Goal: Task Accomplishment & Management: Complete application form

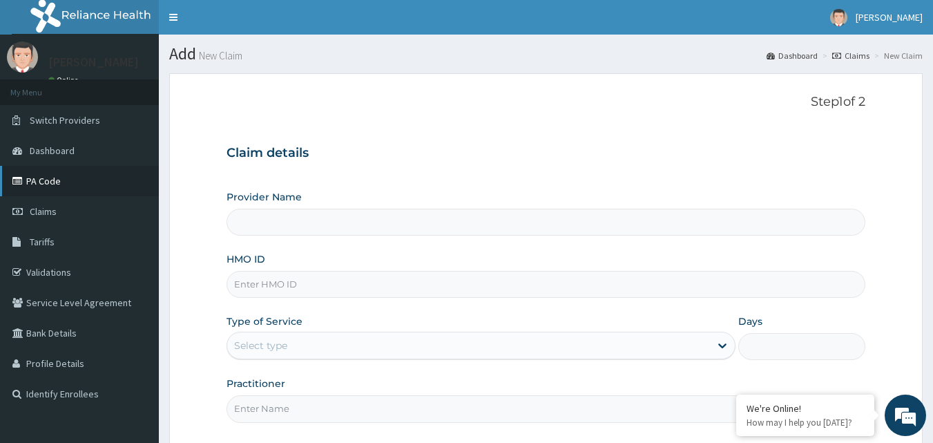
type input "Bodyline Gym- Ikoyi"
type input "1"
click at [264, 287] on input "HMO ID" at bounding box center [547, 284] width 640 height 27
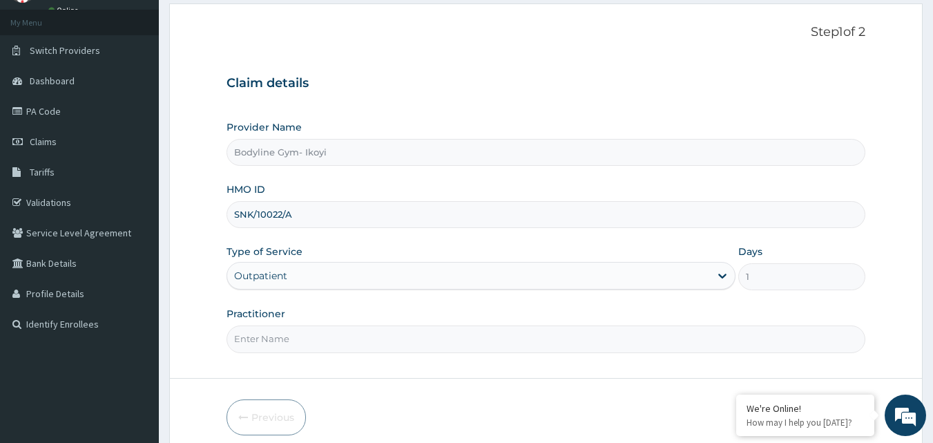
scroll to position [129, 0]
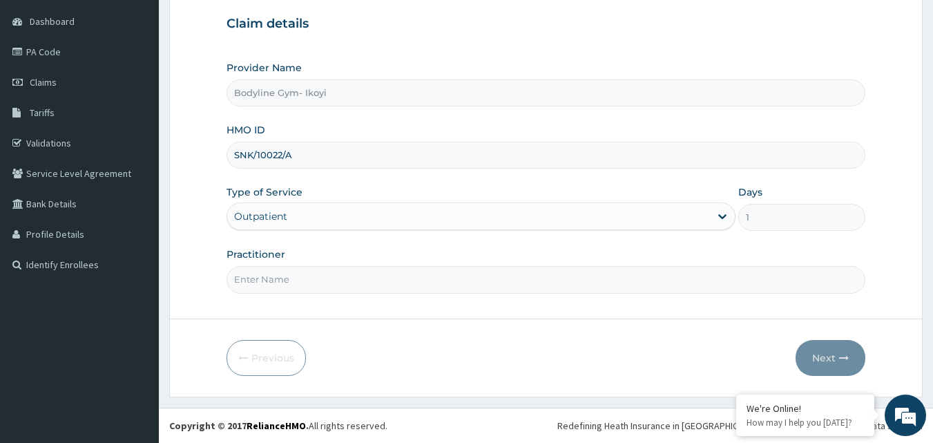
type input "SNK/10022/A"
click at [263, 285] on input "Practitioner" at bounding box center [547, 279] width 640 height 27
type input "bodyline"
click at [820, 359] on button "Next" at bounding box center [831, 358] width 70 height 36
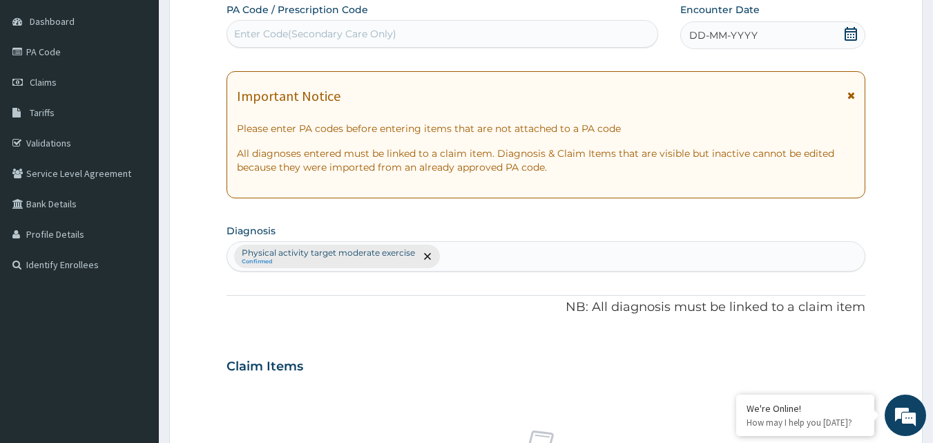
click at [365, 31] on div "Enter Code(Secondary Care Only)" at bounding box center [315, 34] width 162 height 14
type input "PA/FB64AC"
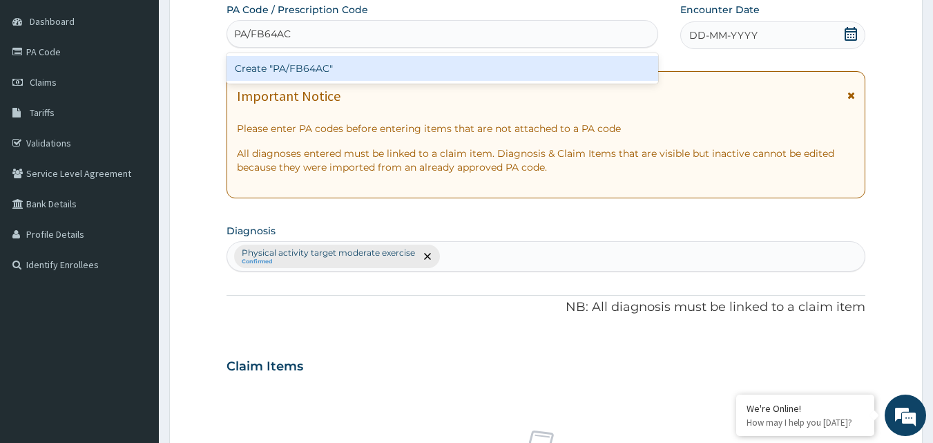
click at [411, 64] on div "Create "PA/FB64AC"" at bounding box center [443, 68] width 432 height 25
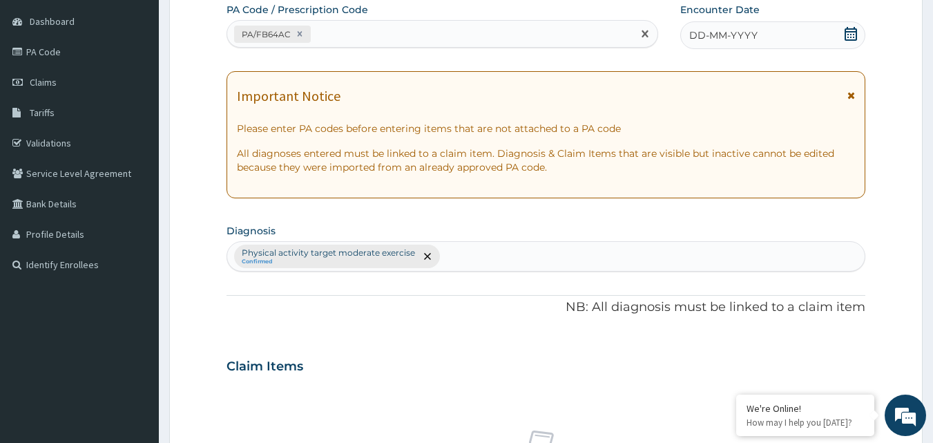
click at [748, 37] on span "DD-MM-YYYY" at bounding box center [723, 35] width 68 height 14
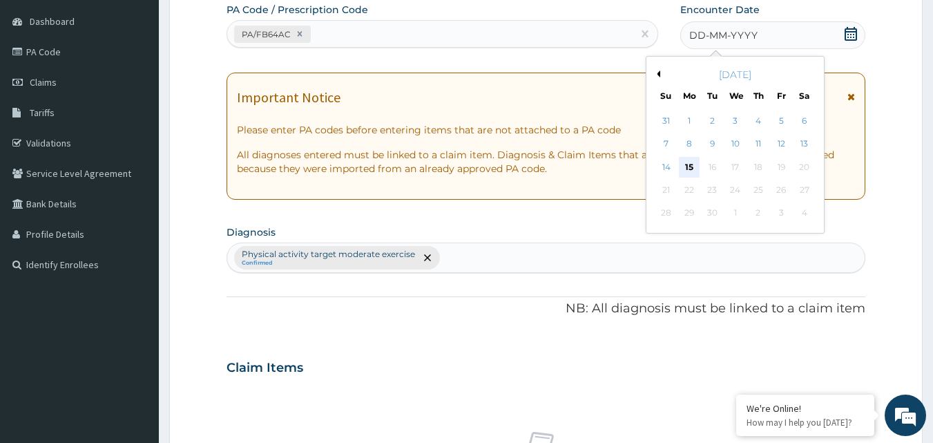
click at [685, 168] on div "15" at bounding box center [689, 167] width 21 height 21
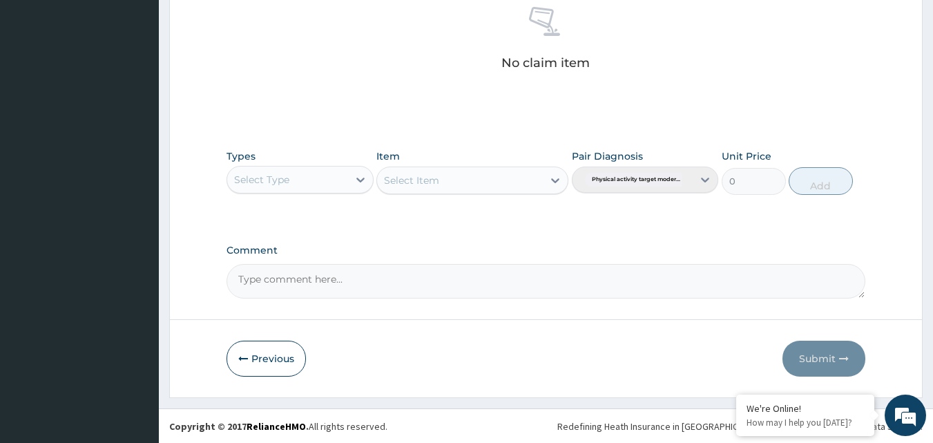
scroll to position [553, 0]
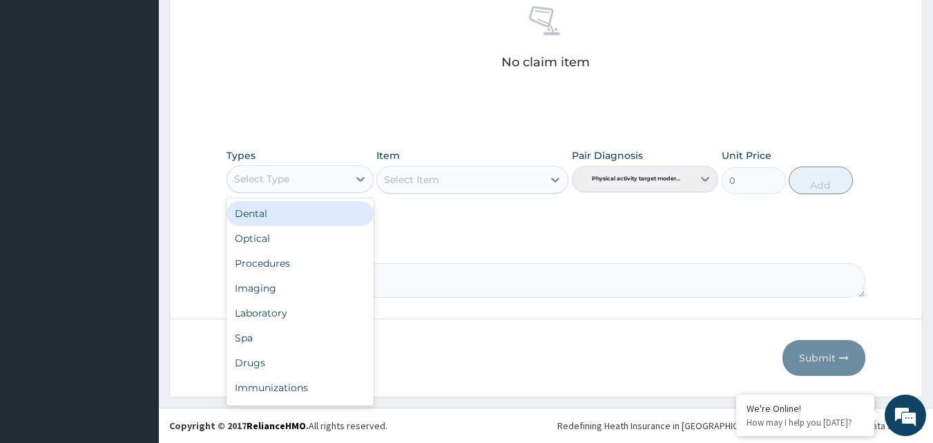
click at [339, 177] on div "Select Type" at bounding box center [287, 179] width 121 height 22
type input "g"
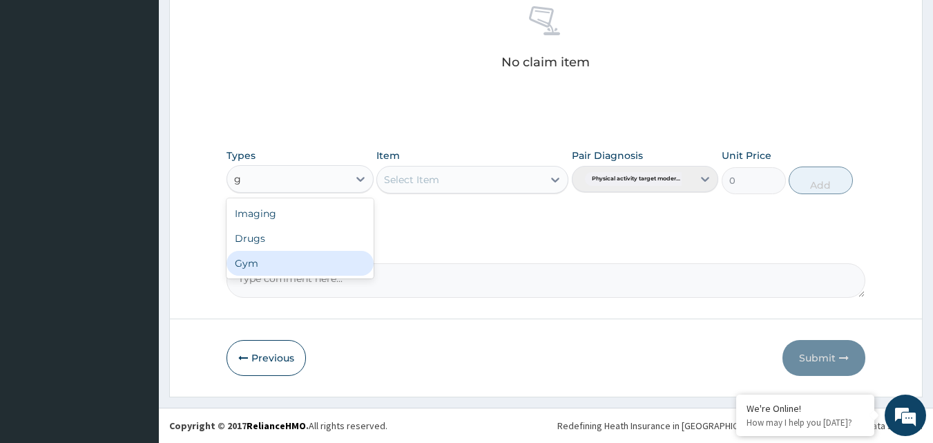
drag, startPoint x: 243, startPoint y: 269, endPoint x: 286, endPoint y: 254, distance: 45.5
click at [242, 269] on div "Gym" at bounding box center [300, 263] width 147 height 25
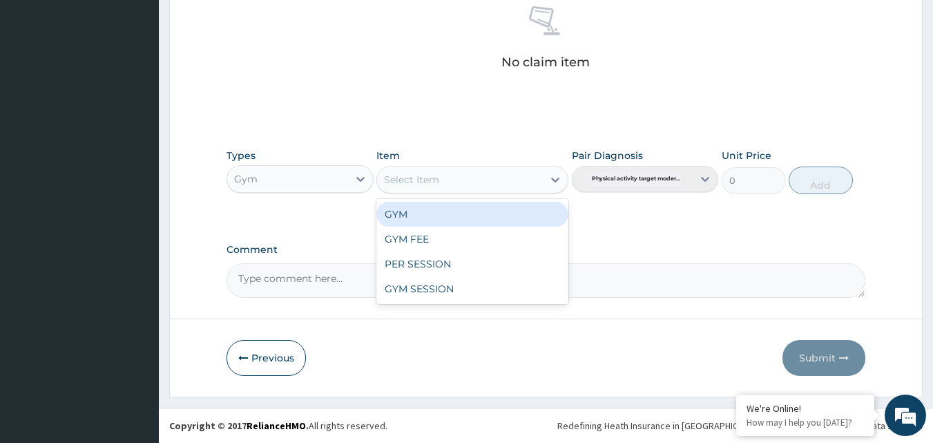
click at [499, 182] on div "Select Item" at bounding box center [460, 180] width 166 height 22
click at [484, 213] on div "GYM" at bounding box center [473, 214] width 192 height 25
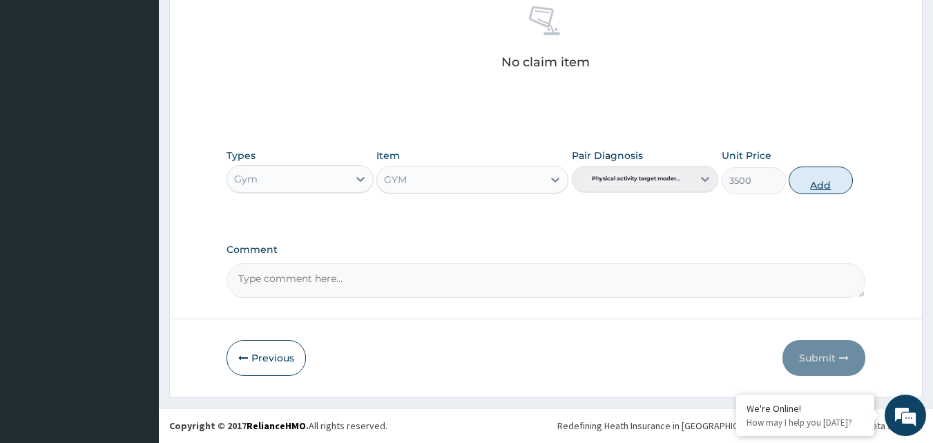
click at [814, 181] on button "Add" at bounding box center [821, 181] width 64 height 28
type input "0"
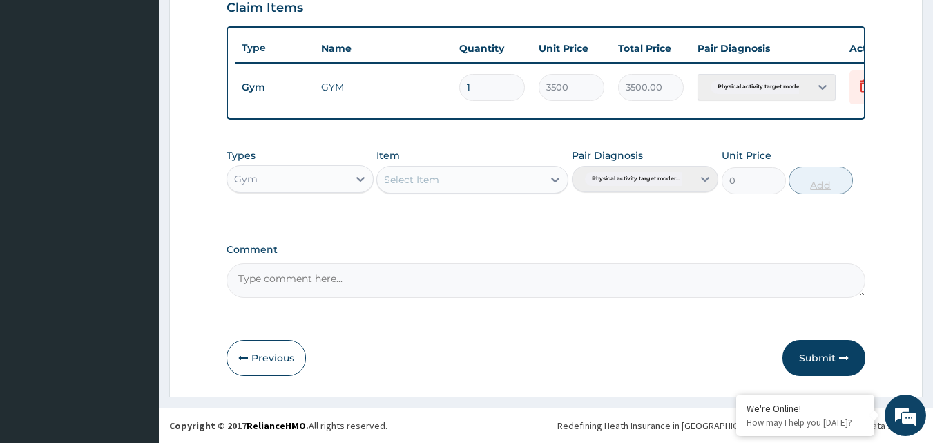
scroll to position [498, 0]
click at [828, 360] on button "Submit" at bounding box center [824, 358] width 83 height 36
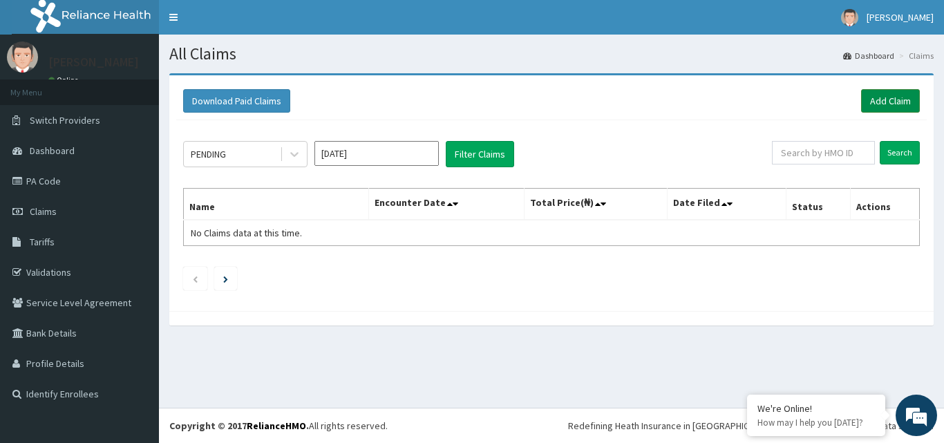
click at [895, 102] on link "Add Claim" at bounding box center [890, 100] width 59 height 23
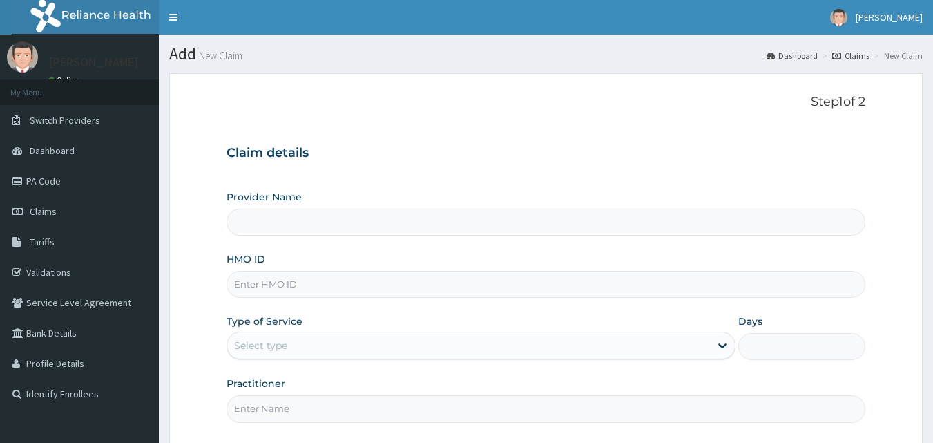
type input "Bodyline Gym- Ikoyi"
type input "1"
